Goal: Entertainment & Leisure: Consume media (video, audio)

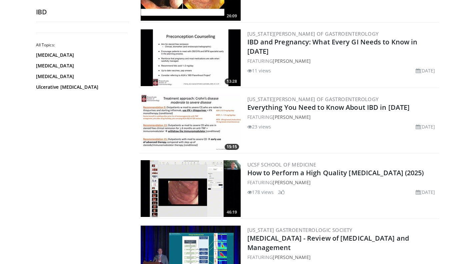
scroll to position [530, 0]
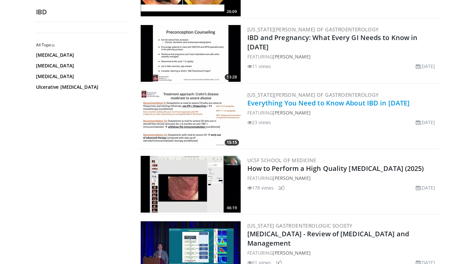
click at [293, 104] on link "Everything You Need to Know About IBD in [DATE]" at bounding box center [328, 102] width 163 height 9
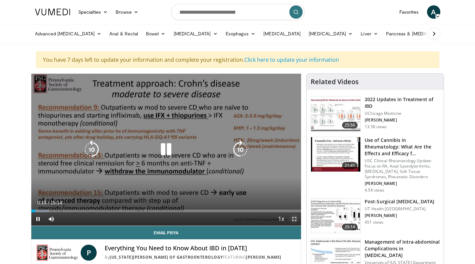
drag, startPoint x: 295, startPoint y: 219, endPoint x: 295, endPoint y: 259, distance: 40.3
click at [295, 219] on span "Video Player" at bounding box center [294, 218] width 13 height 13
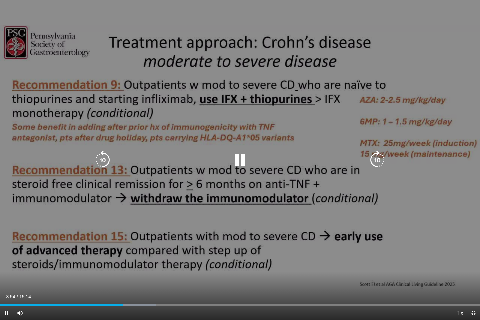
click at [237, 159] on icon "Video Player" at bounding box center [240, 160] width 19 height 19
click at [440, 263] on div "10 seconds Tap to unmute" at bounding box center [240, 160] width 480 height 320
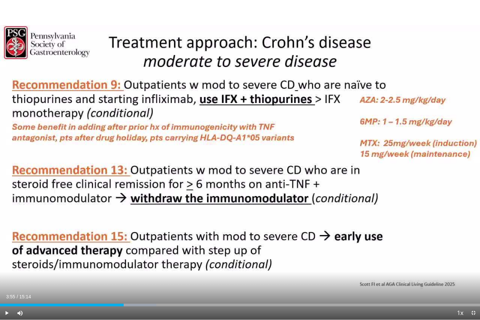
click at [440, 263] on div "10 seconds Tap to unmute" at bounding box center [240, 160] width 480 height 320
